Goal: Task Accomplishment & Management: Use online tool/utility

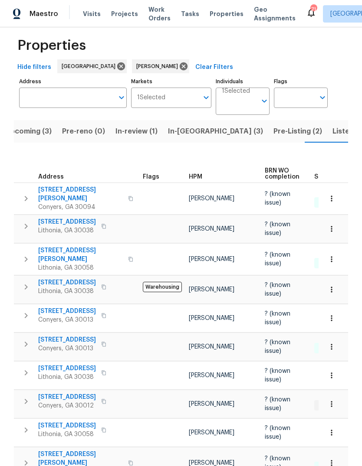
scroll to position [9, 0]
click at [52, 451] on span "6262 Phillips Lake Ct" at bounding box center [80, 459] width 85 height 17
click at [273, 126] on span "Pre-Listing (2)" at bounding box center [297, 132] width 49 height 12
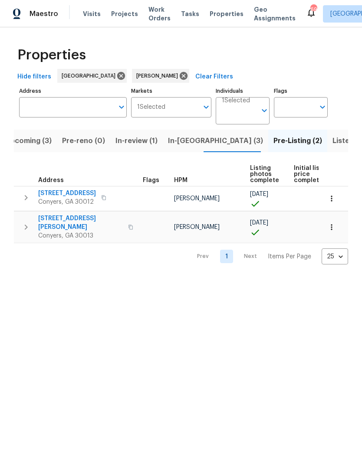
click at [51, 194] on span "2048 Appaloosa Way" at bounding box center [67, 193] width 58 height 9
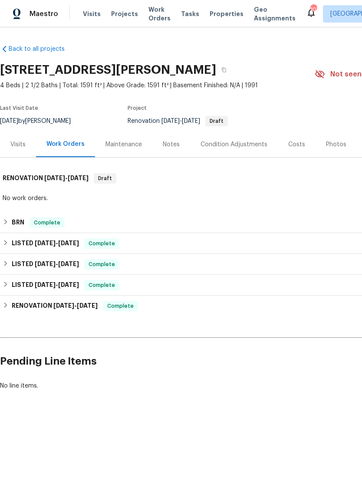
click at [173, 138] on div "Notes" at bounding box center [171, 144] width 38 height 26
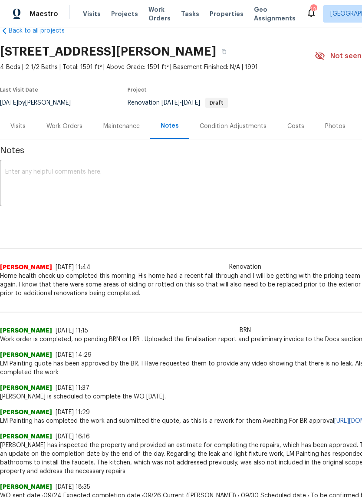
scroll to position [19, 0]
click at [24, 281] on span "Home health check up completed this morning. His home had a recent fall through…" at bounding box center [245, 284] width 490 height 26
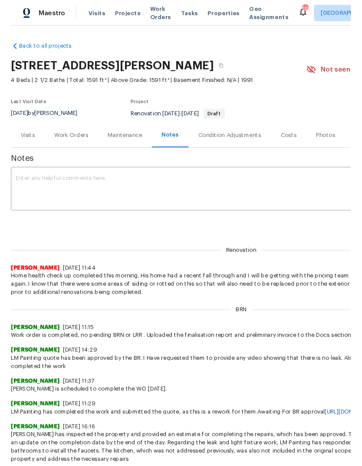
scroll to position [0, 0]
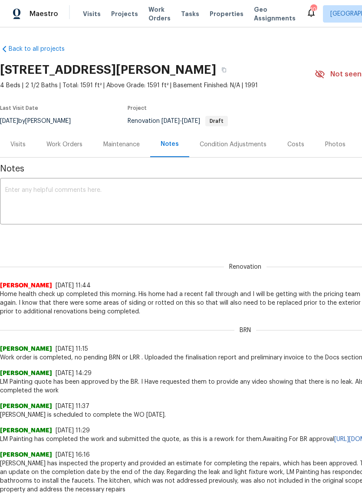
click at [306, 200] on textarea at bounding box center [245, 202] width 480 height 30
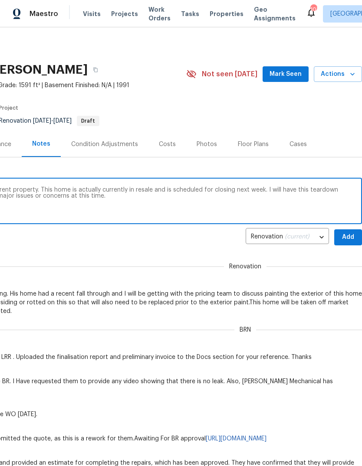
scroll to position [0, 128]
type textarea "Notes that were just added was for a different property. This home is actually …"
click at [349, 236] on span "Add" at bounding box center [348, 237] width 14 height 11
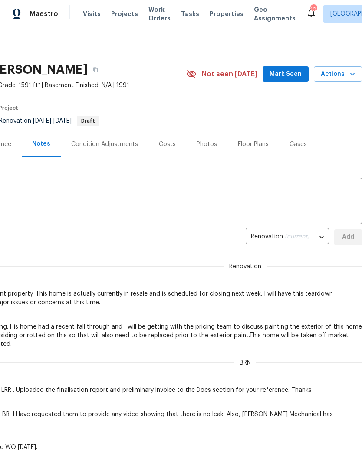
click at [288, 73] on span "Mark Seen" at bounding box center [285, 74] width 32 height 11
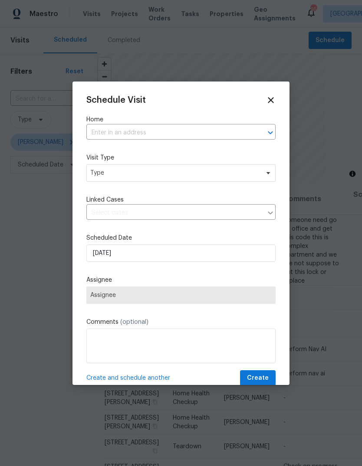
scroll to position [281, 0]
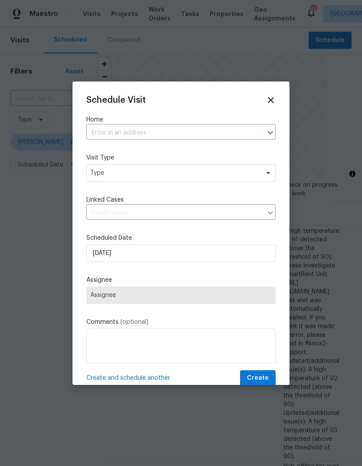
click at [211, 128] on input "text" at bounding box center [168, 132] width 165 height 13
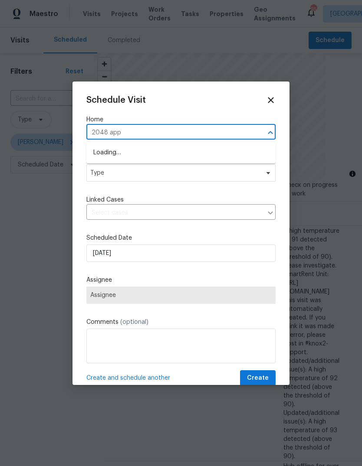
type input "2048 appa"
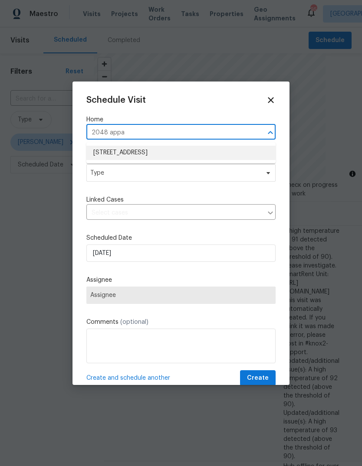
click at [157, 150] on li "[STREET_ADDRESS]" at bounding box center [180, 153] width 189 height 14
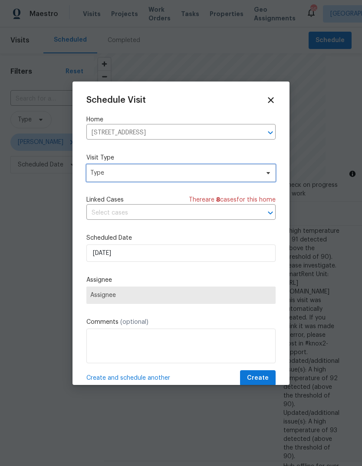
click at [232, 173] on span "Type" at bounding box center [174, 173] width 169 height 9
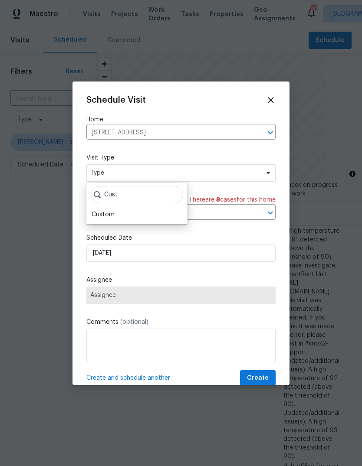
type input "Cust"
click at [100, 219] on div "Custom" at bounding box center [103, 214] width 23 height 9
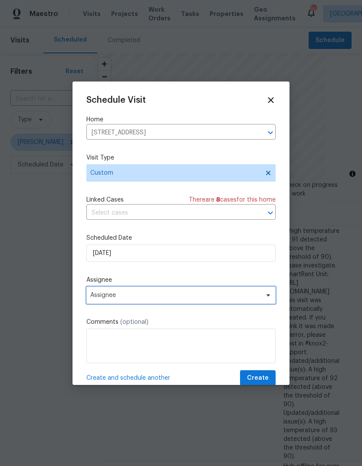
click at [228, 293] on span "Assignee" at bounding box center [180, 295] width 189 height 17
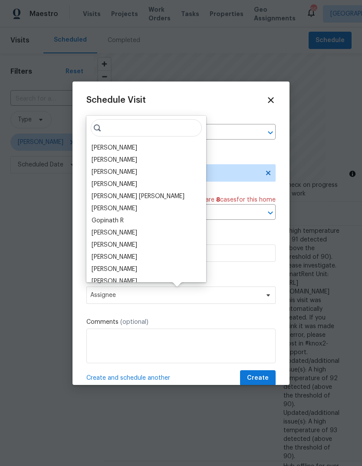
click at [102, 147] on div "[PERSON_NAME]" at bounding box center [115, 148] width 46 height 9
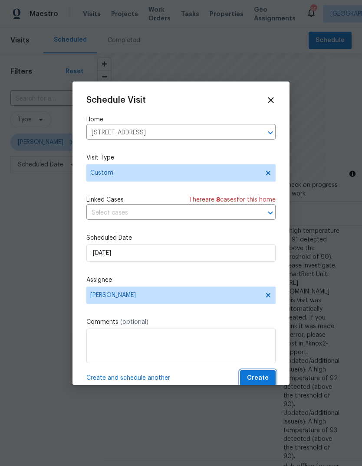
click at [271, 376] on button "Create" at bounding box center [258, 378] width 36 height 16
